Goal: Task Accomplishment & Management: Use online tool/utility

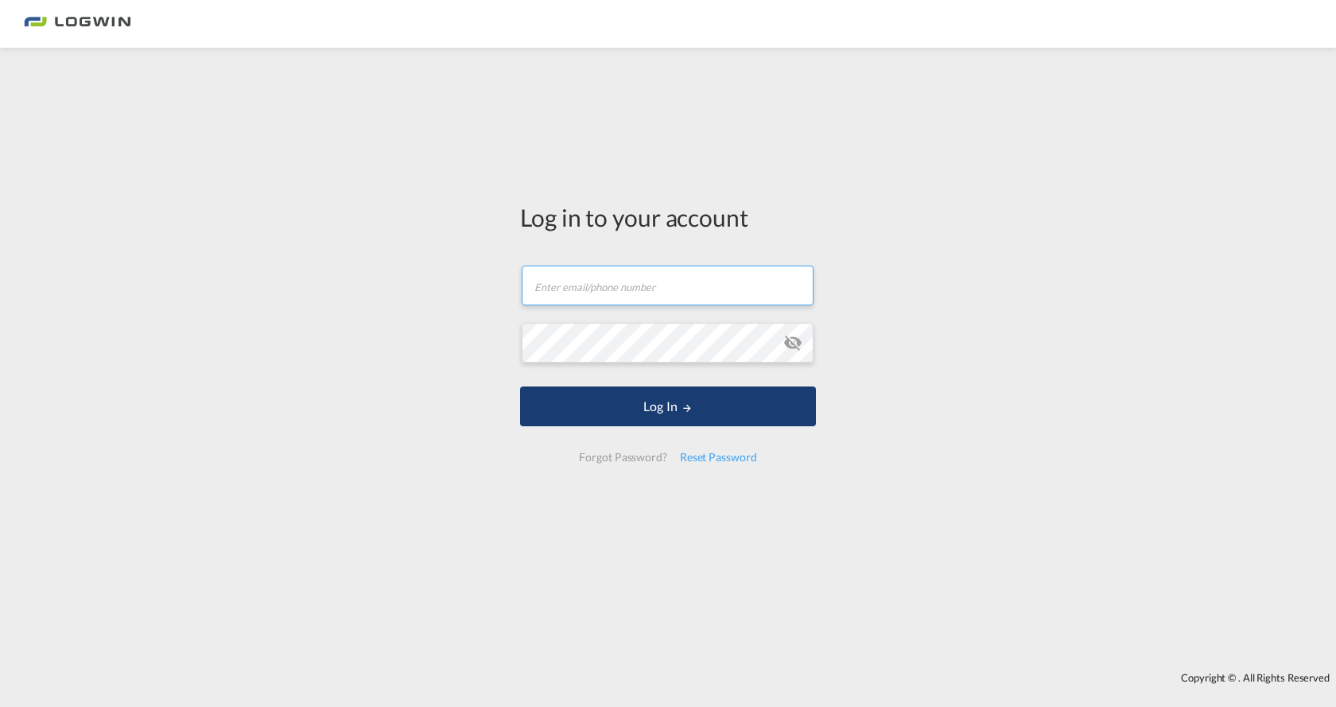
type input "[EMAIL_ADDRESS][DOMAIN_NAME]"
click at [685, 409] on md-icon "LOGIN" at bounding box center [686, 407] width 11 height 11
